Goal: Obtain resource: Obtain resource

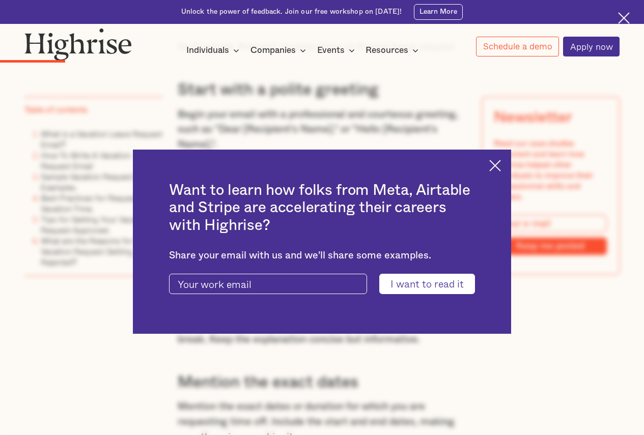
scroll to position [1222, 0]
click at [499, 168] on img at bounding box center [495, 166] width 12 height 12
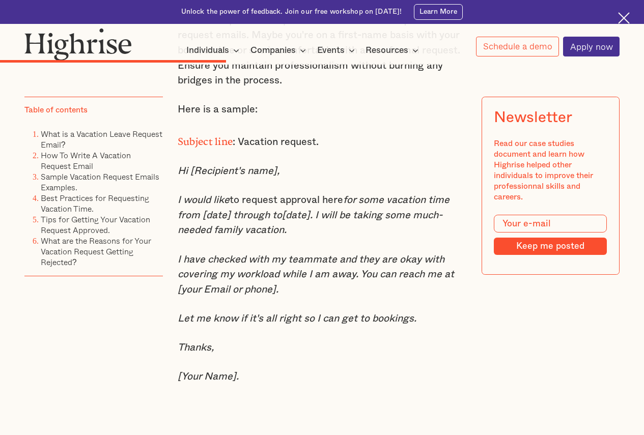
scroll to position [3107, 0]
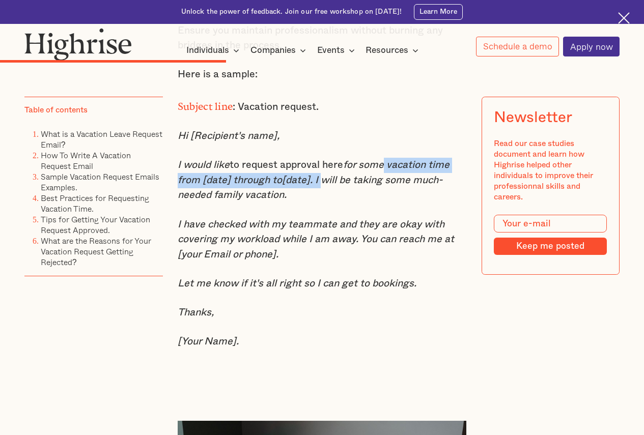
drag, startPoint x: 393, startPoint y: 182, endPoint x: 316, endPoint y: 193, distance: 78.2
click at [316, 193] on em "for some vacation time from [date] through to[date]. I will be taking some much…" at bounding box center [314, 180] width 272 height 40
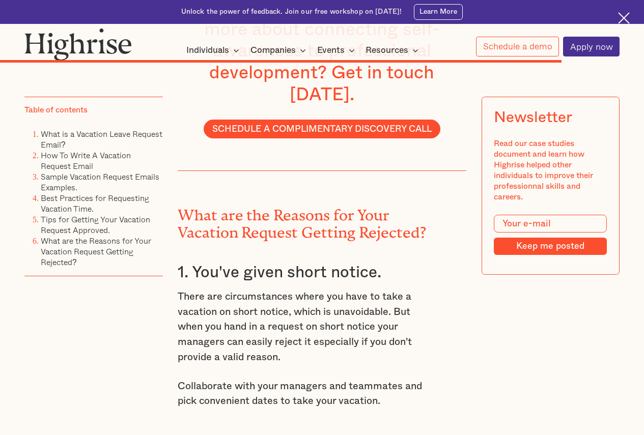
scroll to position [7079, 0]
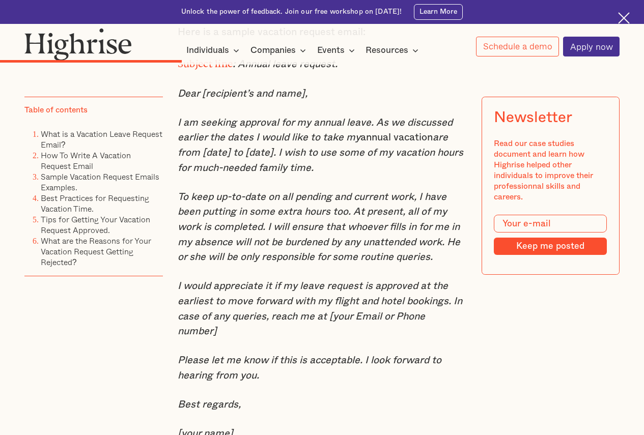
scroll to position [2597, 0]
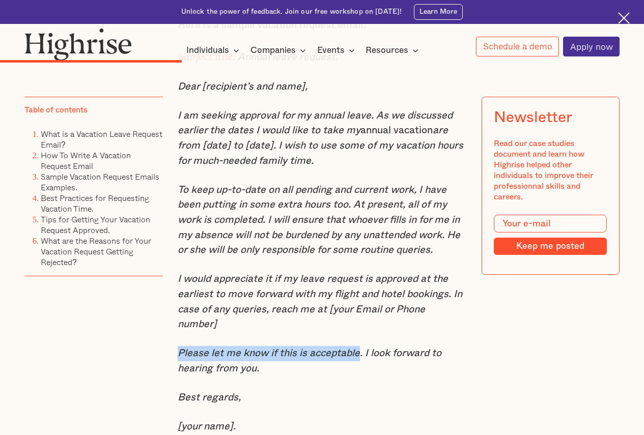
drag, startPoint x: 180, startPoint y: 367, endPoint x: 358, endPoint y: 362, distance: 177.3
click at [358, 362] on em "Please let me know if this is acceptable. I look forward to hearing from you." at bounding box center [310, 360] width 264 height 25
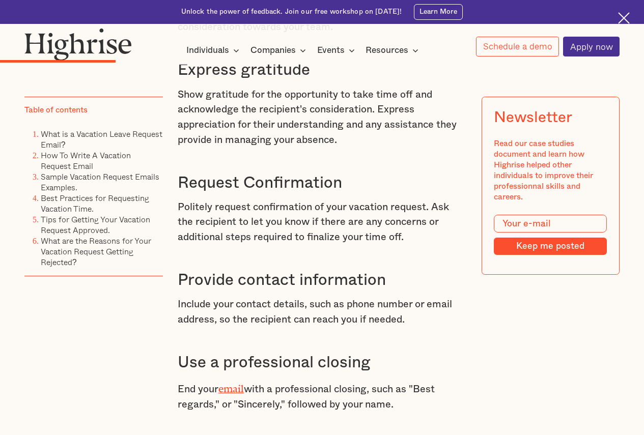
scroll to position [1986, 0]
